Goal: Navigation & Orientation: Find specific page/section

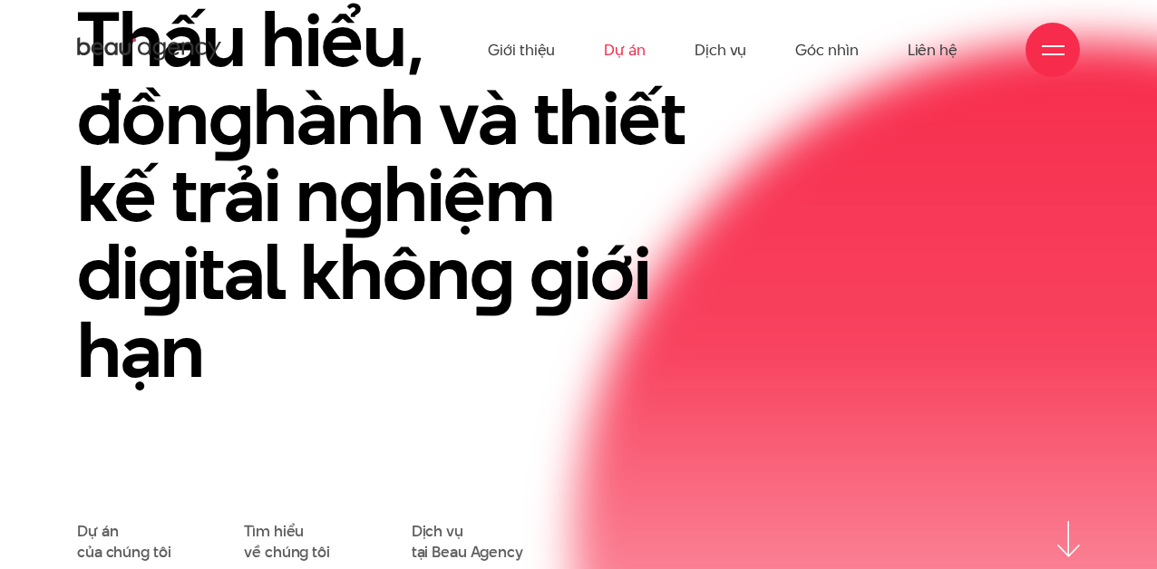
click at [625, 49] on link "Dự án" at bounding box center [625, 50] width 42 height 100
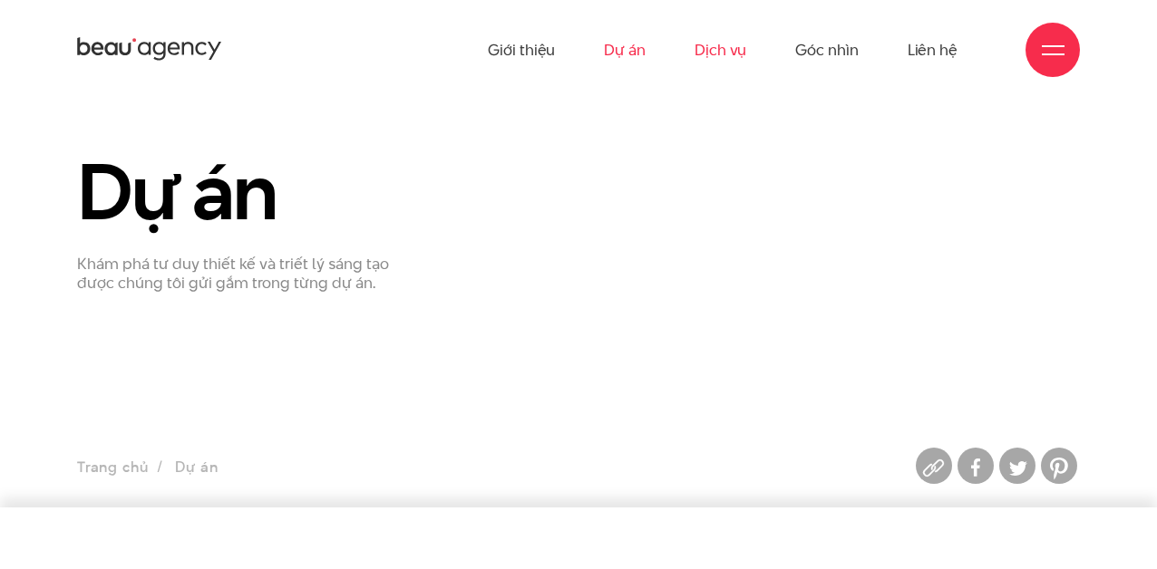
click at [746, 53] on link "Dịch vụ" at bounding box center [720, 50] width 52 height 100
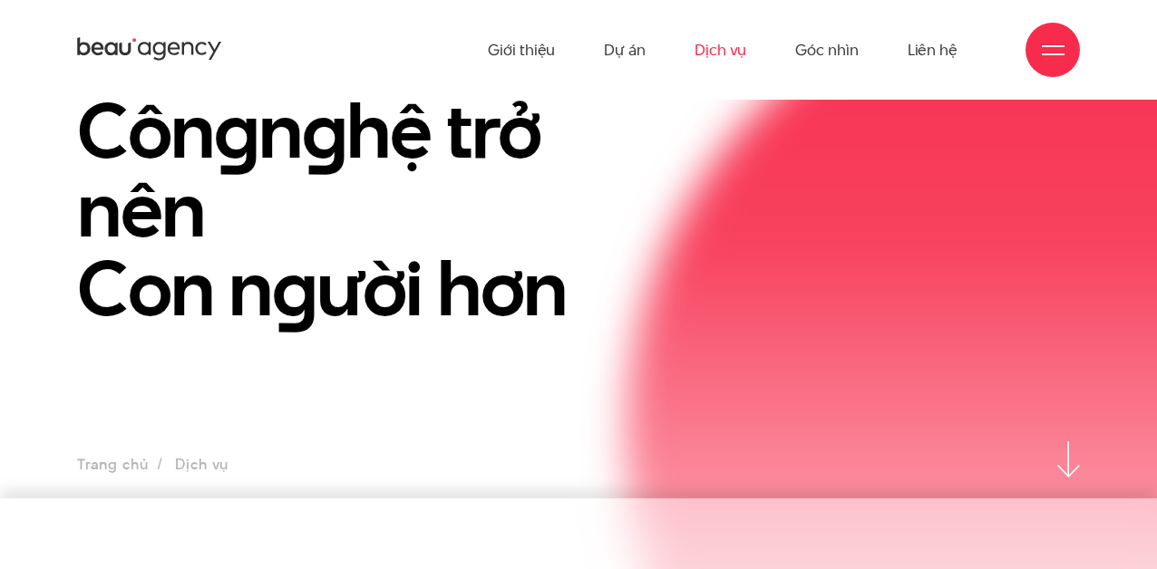
scroll to position [24, 0]
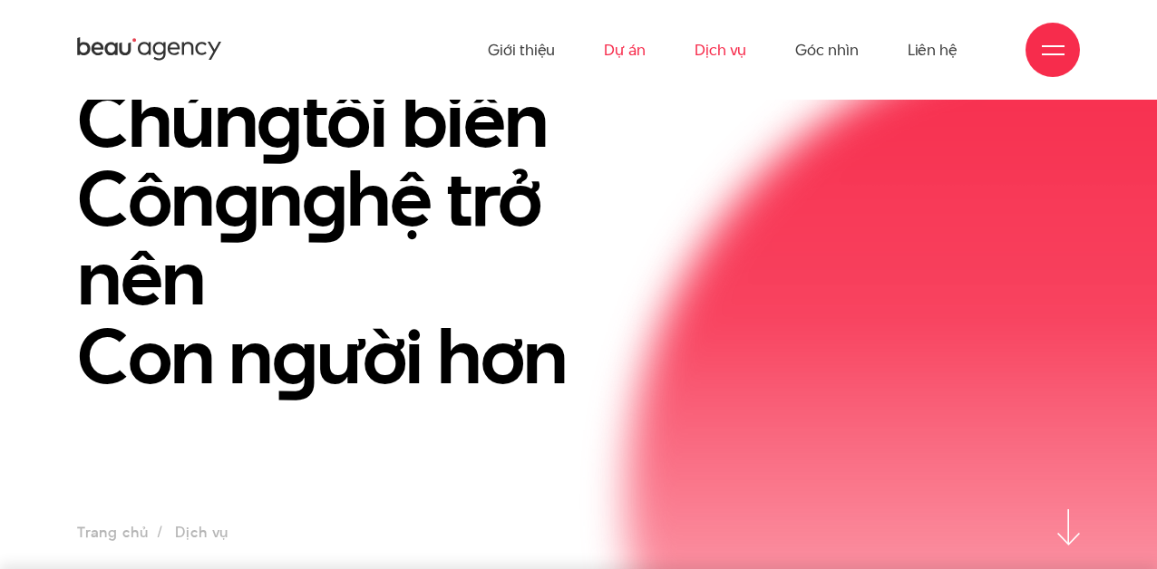
click at [631, 51] on link "Dự án" at bounding box center [625, 50] width 42 height 100
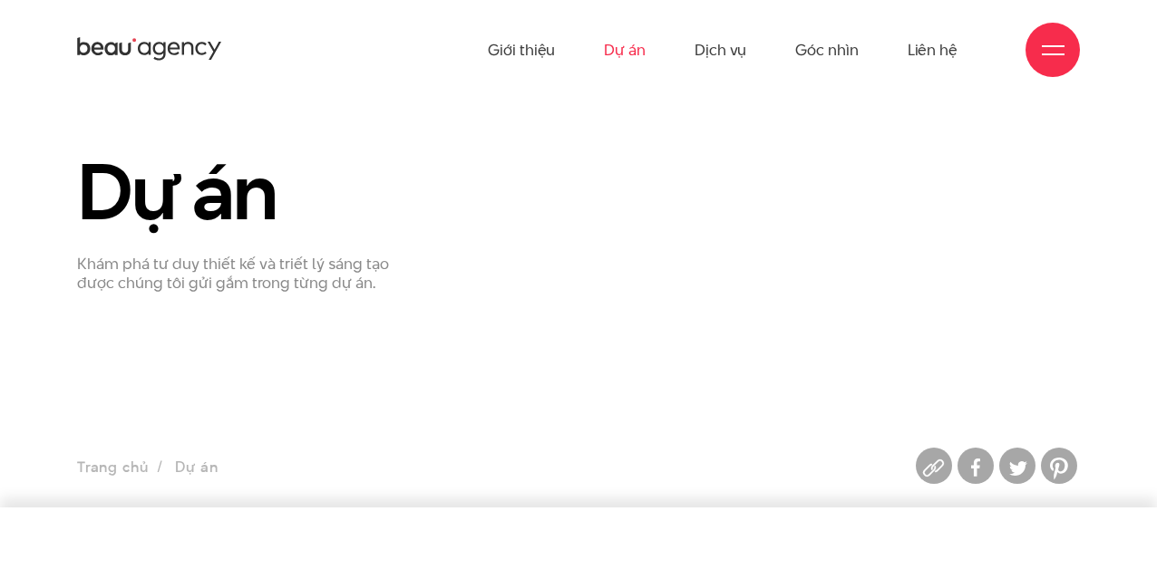
click at [608, 222] on div "Dự án Khám phá tư duy thiết kế và triết lý sáng tạo được chúng tôi gửi gắm tron…" at bounding box center [578, 221] width 1030 height 143
click at [915, 34] on link "Liên hệ" at bounding box center [932, 50] width 50 height 100
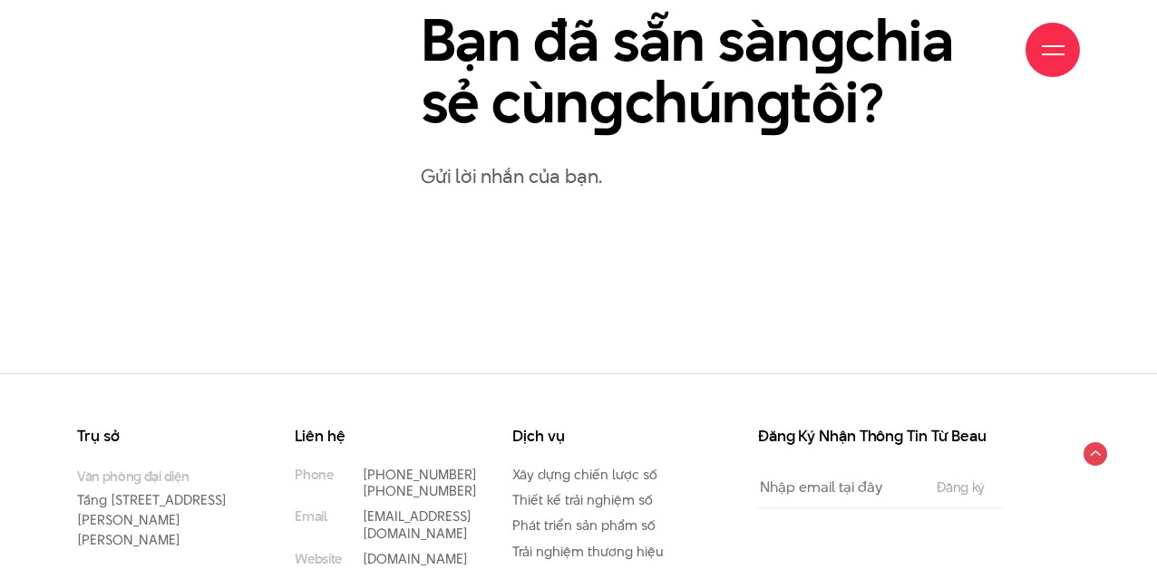
scroll to position [1060, 0]
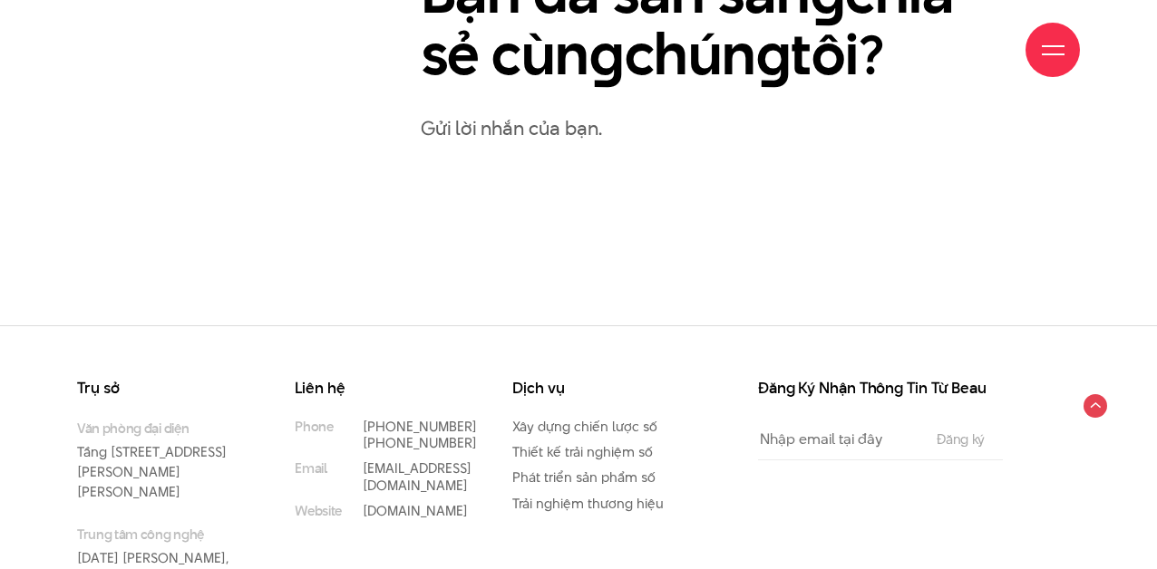
click at [528, 128] on p "Gửi lời nhắn của bạn." at bounding box center [750, 128] width 659 height 32
click at [546, 135] on p "Gửi lời nhắn của bạn." at bounding box center [750, 128] width 659 height 32
